Goal: Navigation & Orientation: Understand site structure

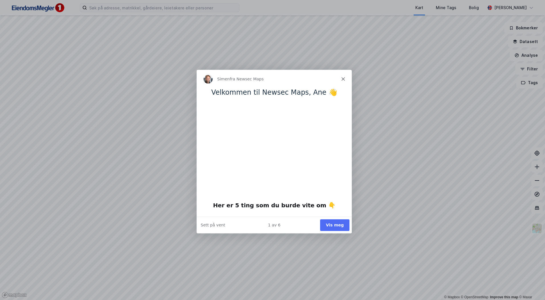
click at [340, 225] on button "Vis meg" at bounding box center [334, 225] width 29 height 12
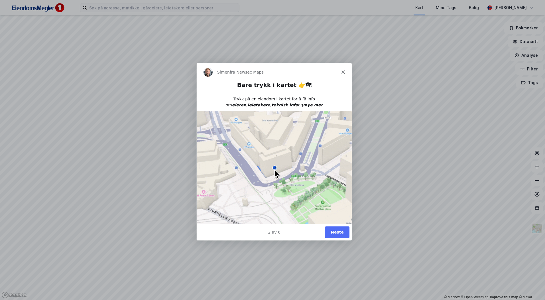
click at [343, 229] on button "Neste" at bounding box center [337, 232] width 25 height 12
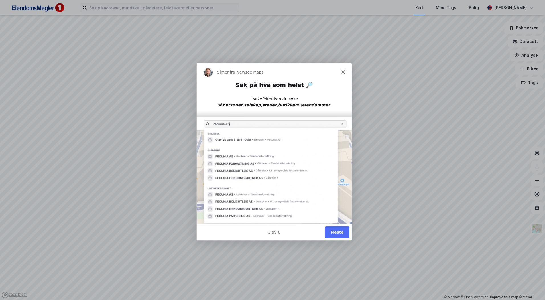
click at [336, 229] on button "Neste" at bounding box center [337, 232] width 25 height 12
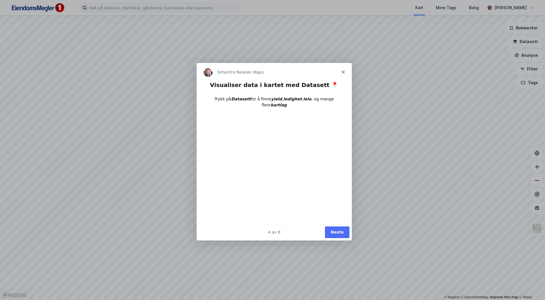
click at [337, 229] on button "Neste" at bounding box center [337, 232] width 25 height 12
click at [339, 231] on button "Neste" at bounding box center [337, 232] width 25 height 12
click at [339, 231] on button "Ferdig" at bounding box center [337, 232] width 26 height 12
